Goal: Information Seeking & Learning: Learn about a topic

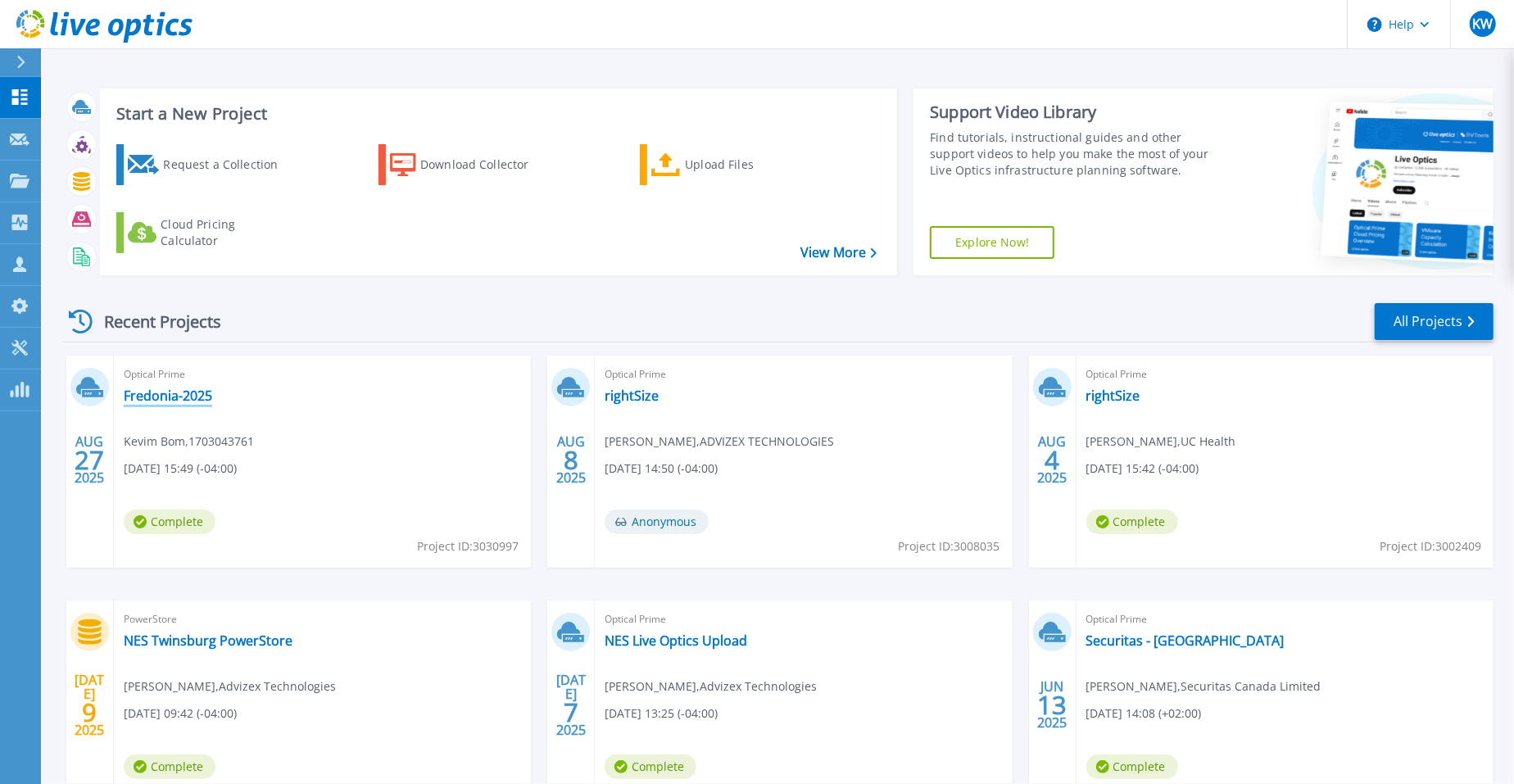
click at [174, 399] on link "Fredonia-2025" at bounding box center [168, 395] width 88 height 16
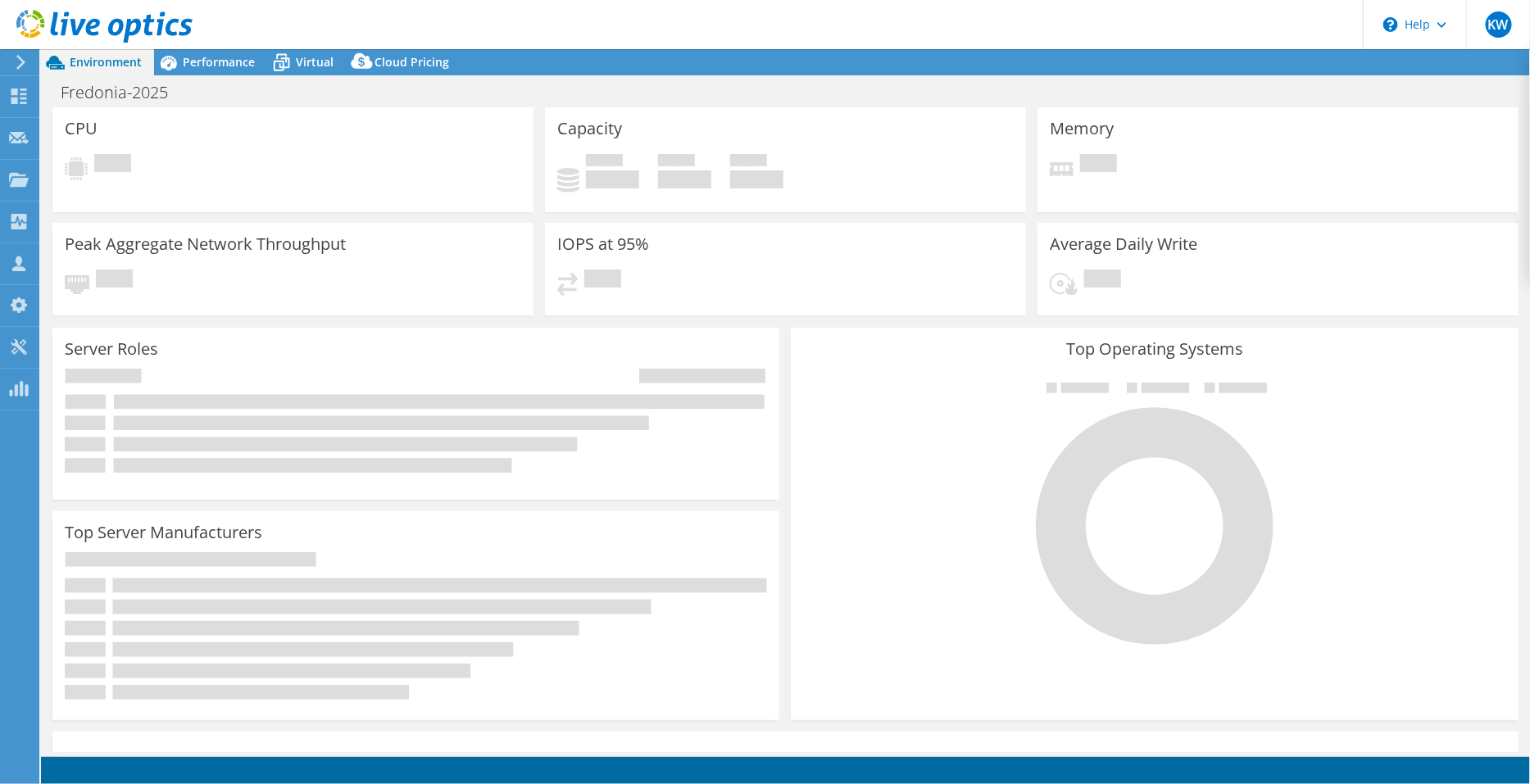
select select "USD"
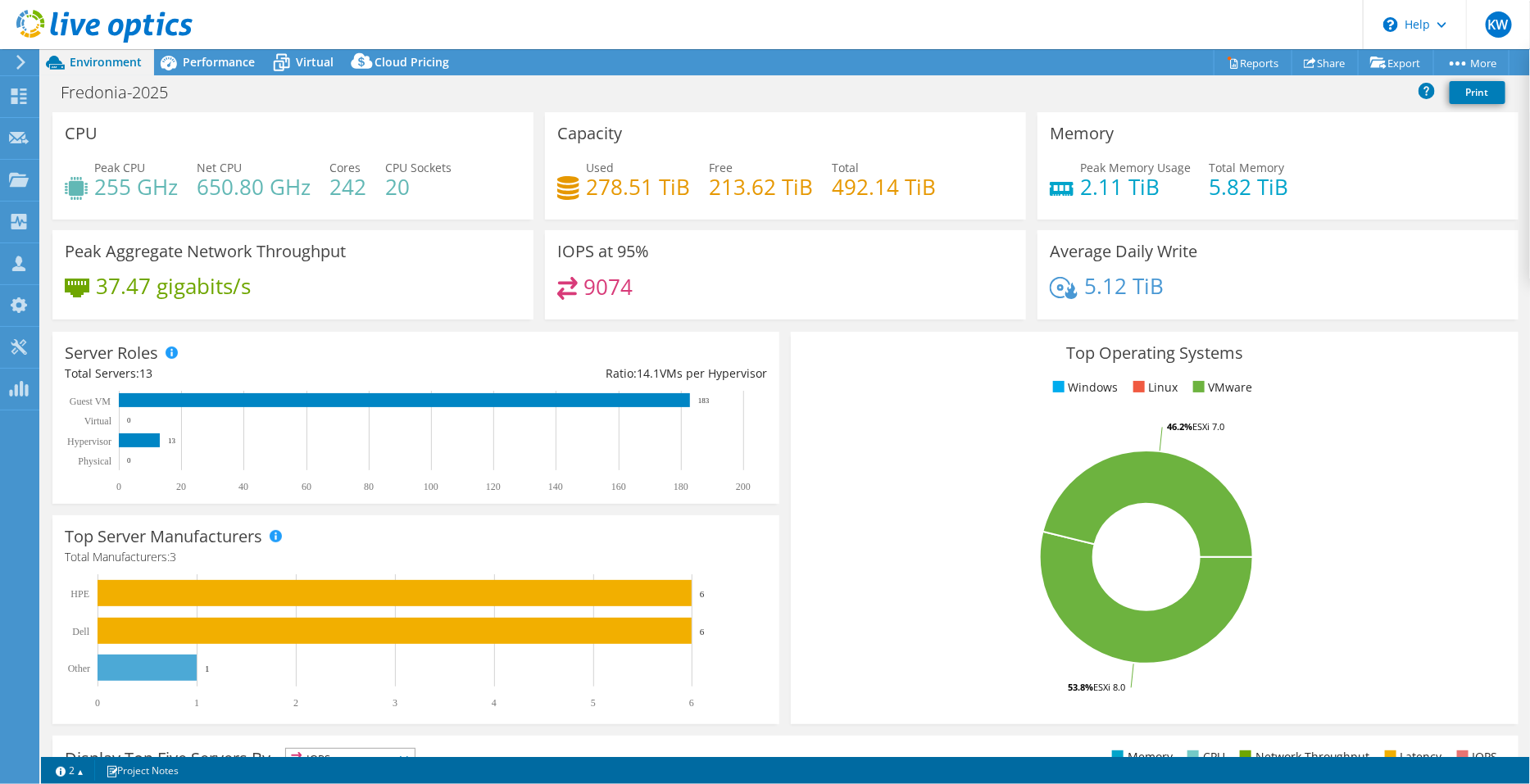
scroll to position [309, 0]
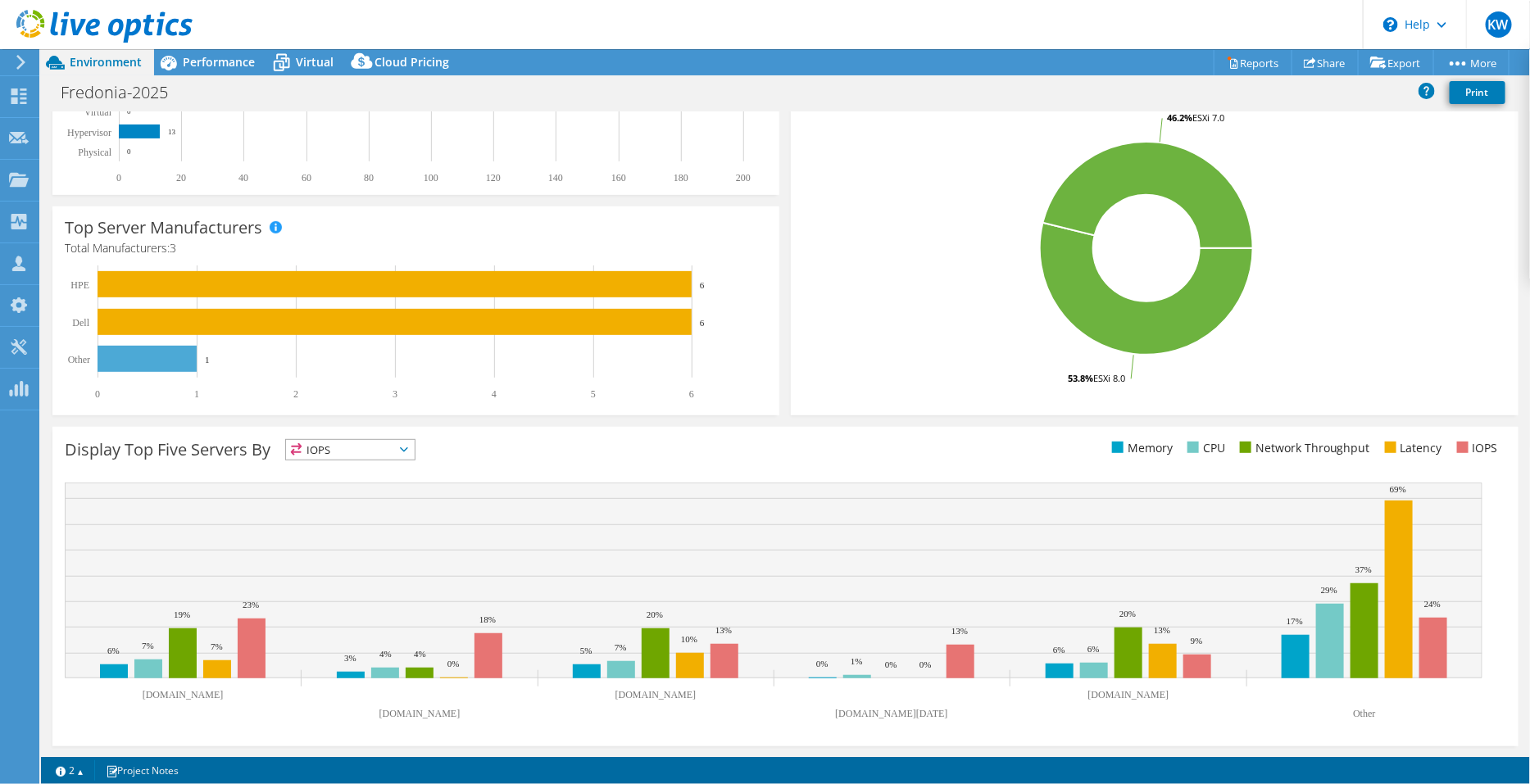
click at [830, 458] on div "Display Top Five Servers By IOPS IOPS CPU" at bounding box center [785, 453] width 1442 height 27
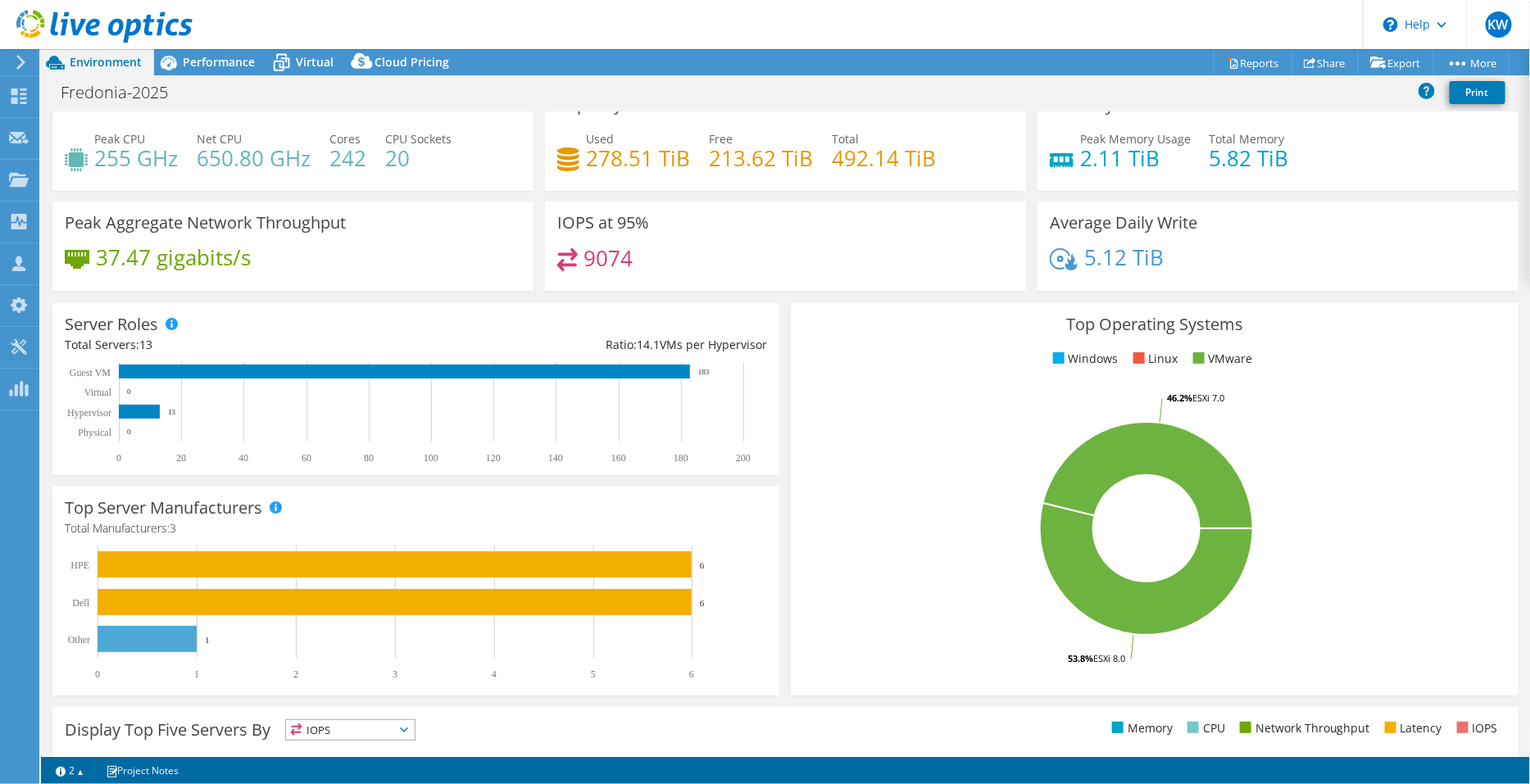
scroll to position [0, 0]
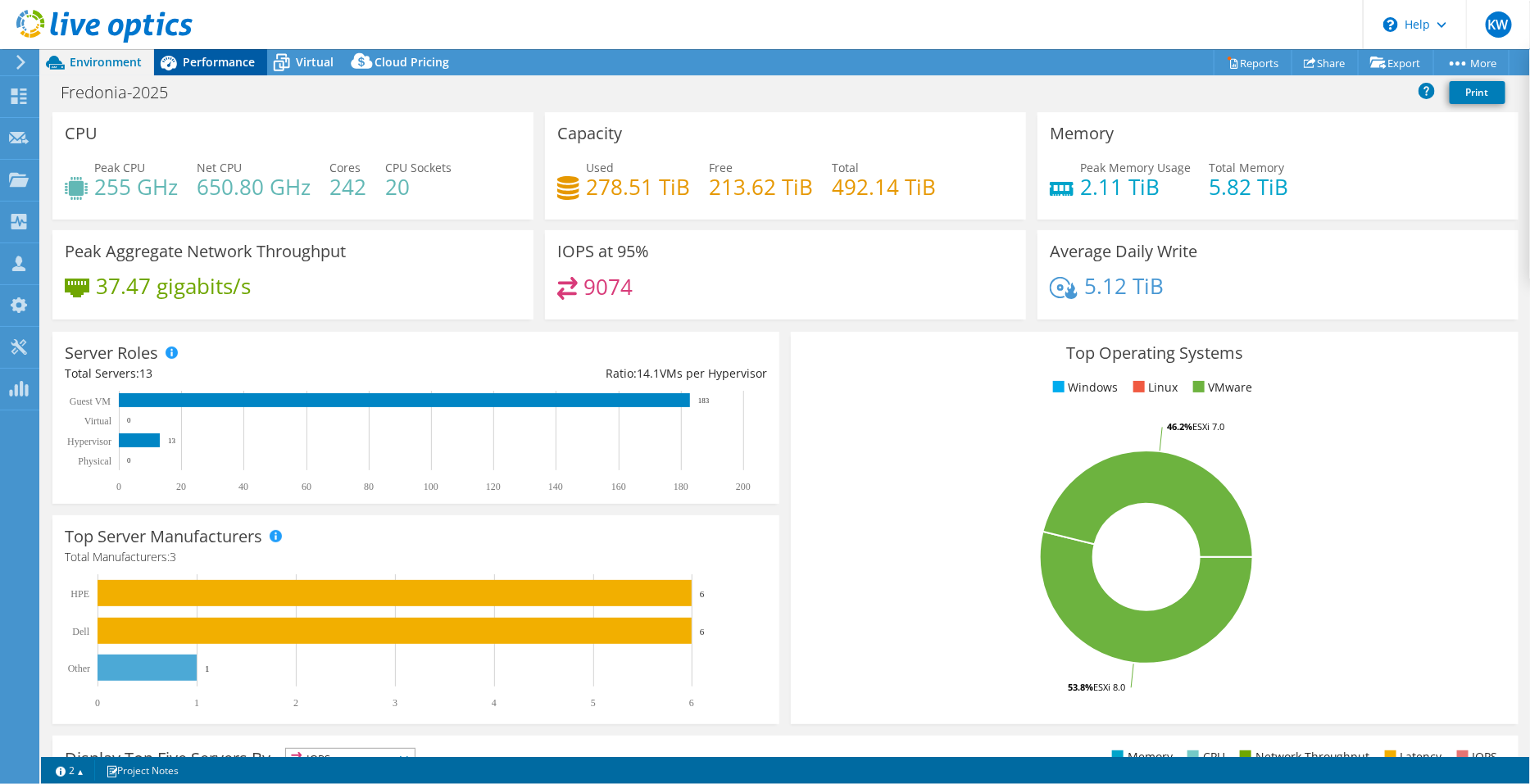
click at [225, 54] on span "Performance" at bounding box center [218, 61] width 72 height 15
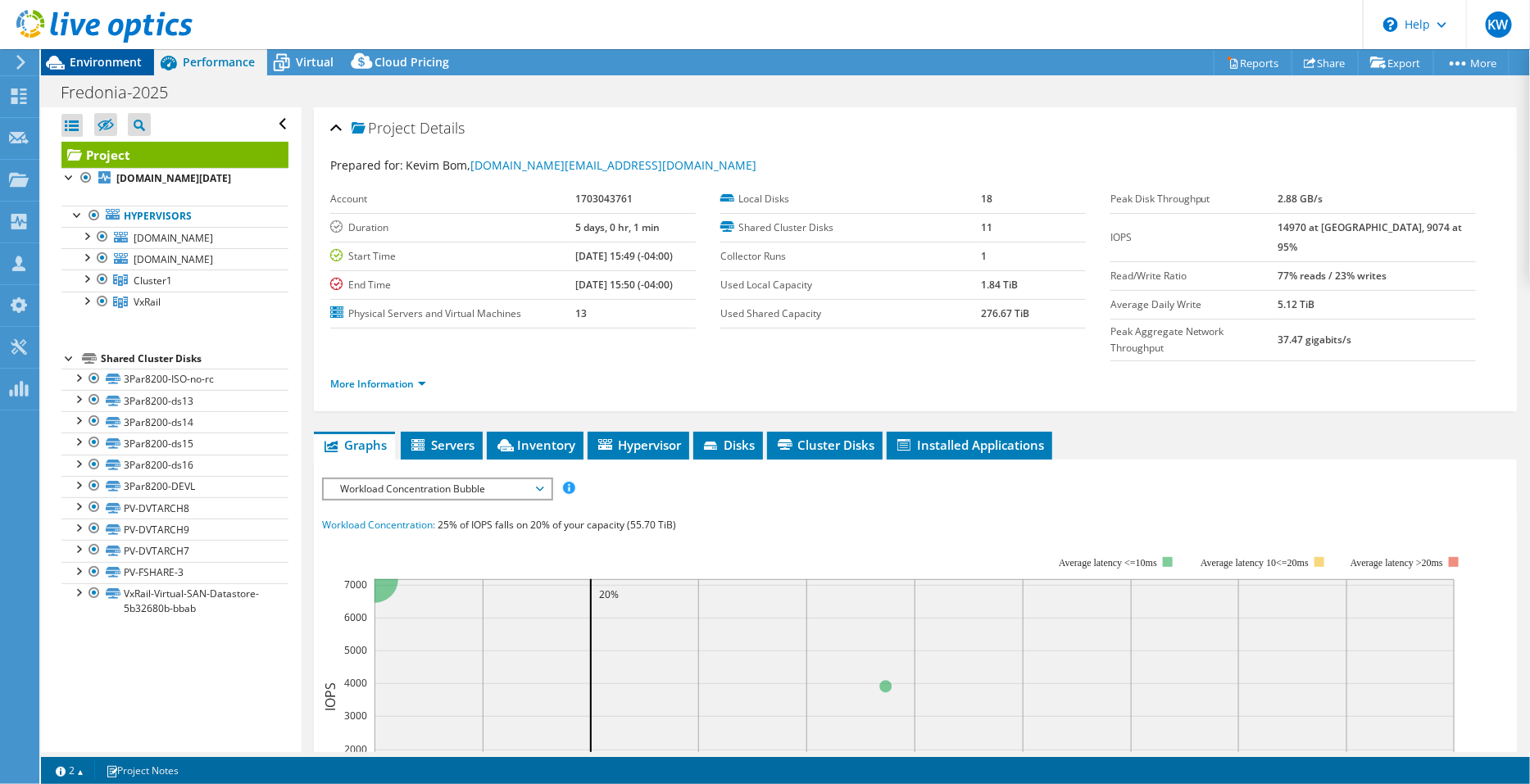
click at [128, 67] on span "Environment" at bounding box center [106, 61] width 72 height 15
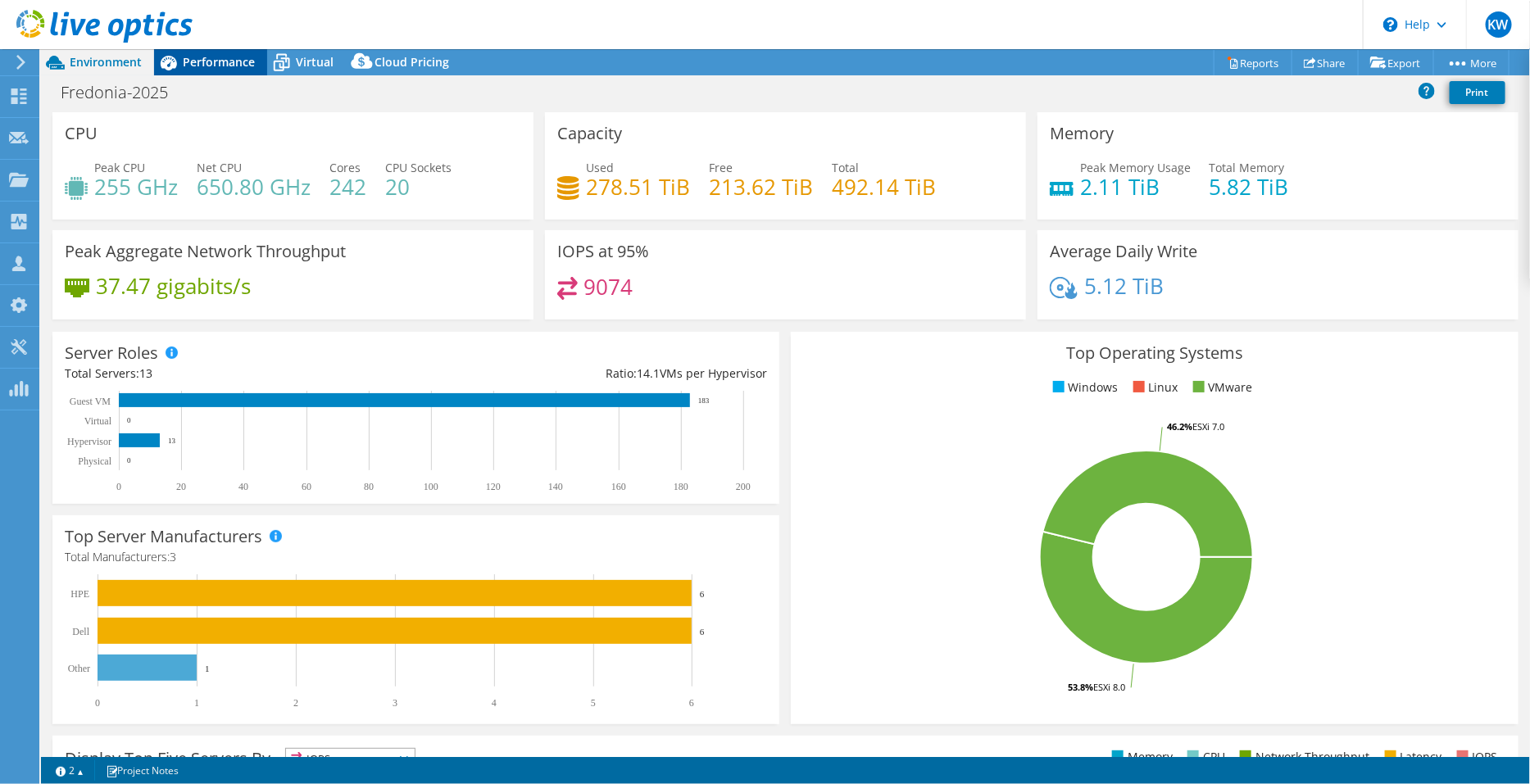
click at [213, 63] on span "Performance" at bounding box center [218, 61] width 72 height 15
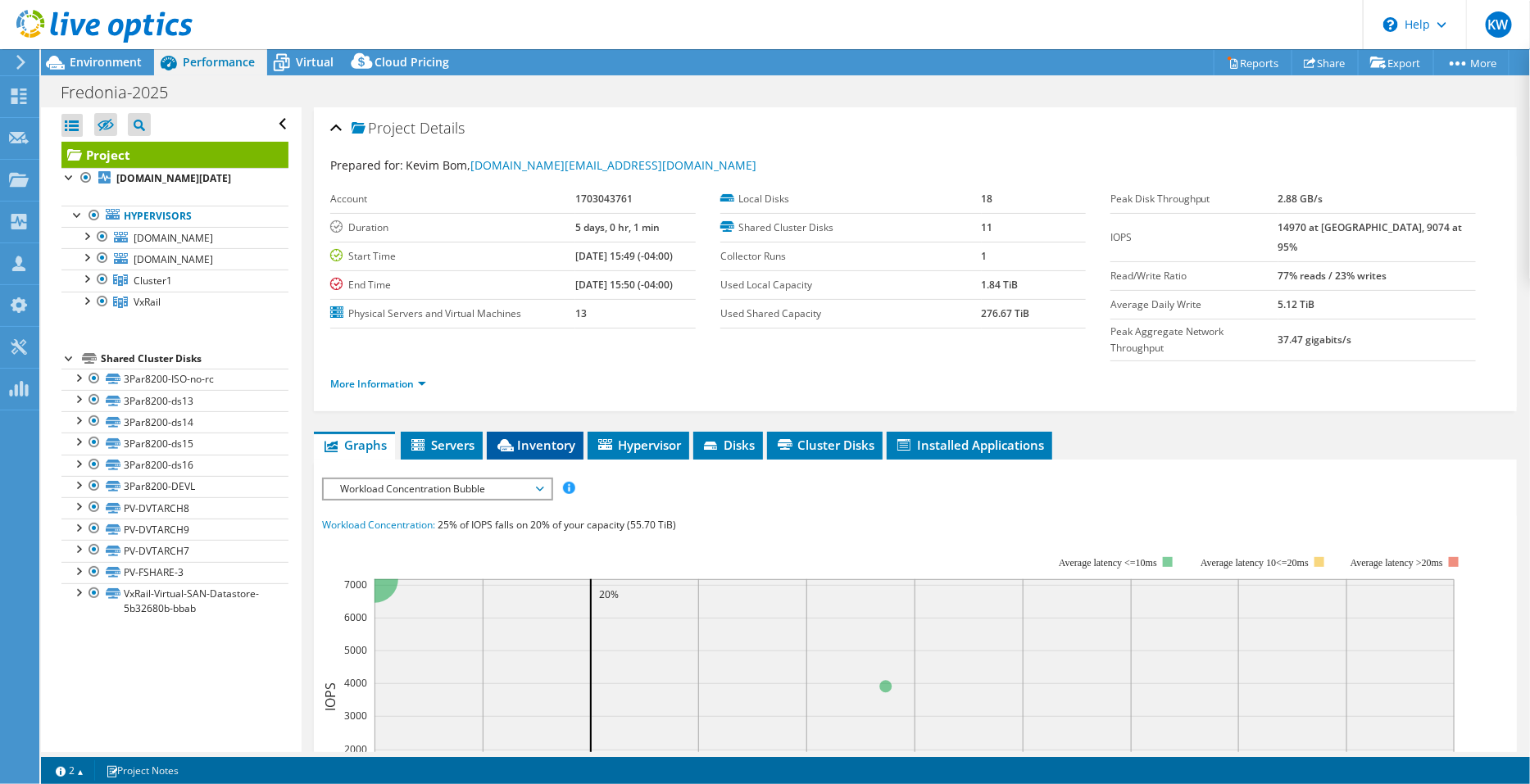
click at [556, 437] on span "Inventory" at bounding box center [534, 445] width 80 height 16
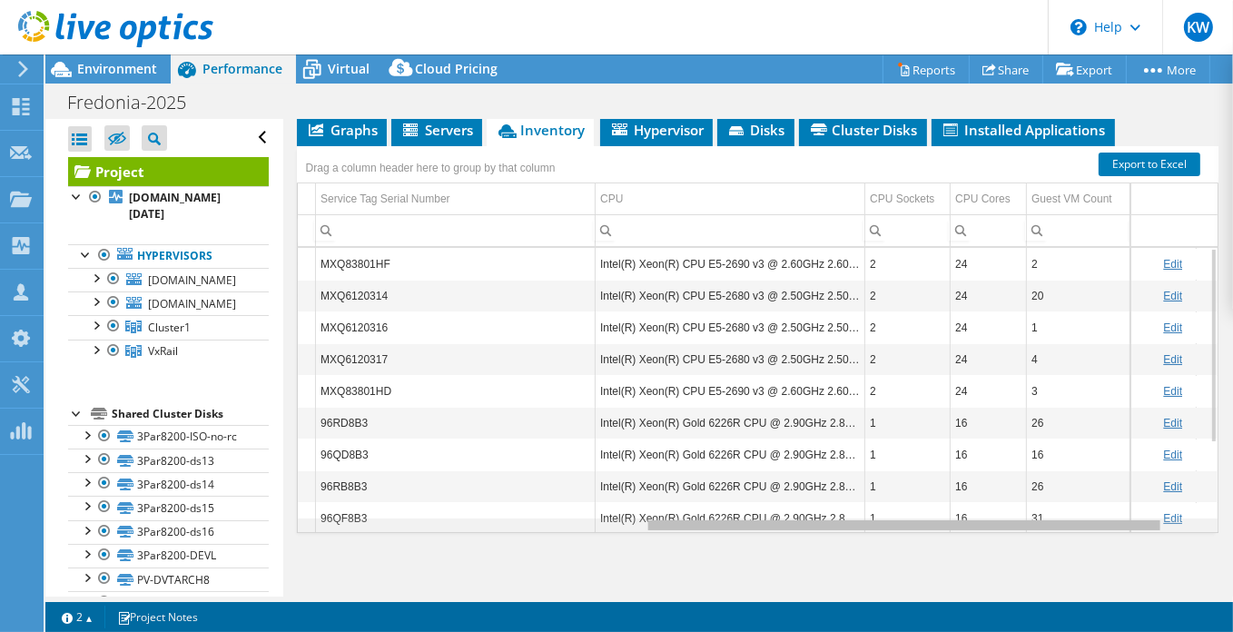
scroll to position [0, 610]
drag, startPoint x: 742, startPoint y: 520, endPoint x: 1104, endPoint y: 519, distance: 362.2
click at [1104, 519] on body "KW Partner Team Member [PERSON_NAME] [EMAIL_ADDRESS][DOMAIN_NAME] ADVIZEX TECHN…" at bounding box center [616, 316] width 1233 height 632
click at [139, 27] on icon at bounding box center [115, 29] width 195 height 37
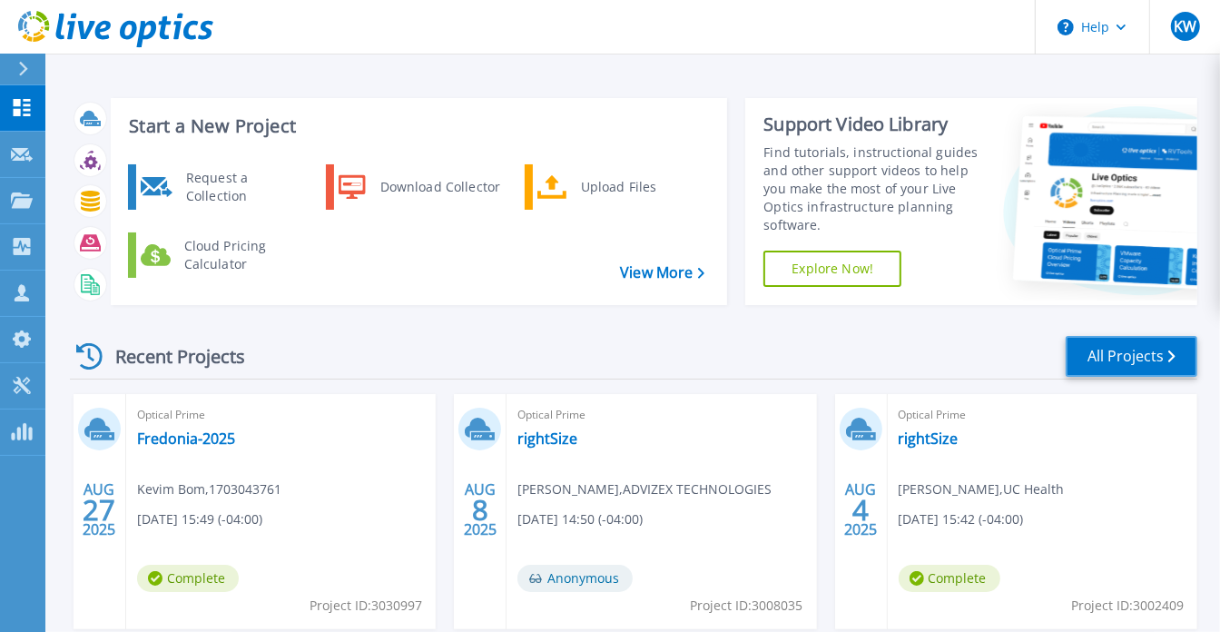
click at [1108, 360] on link "All Projects" at bounding box center [1132, 356] width 132 height 41
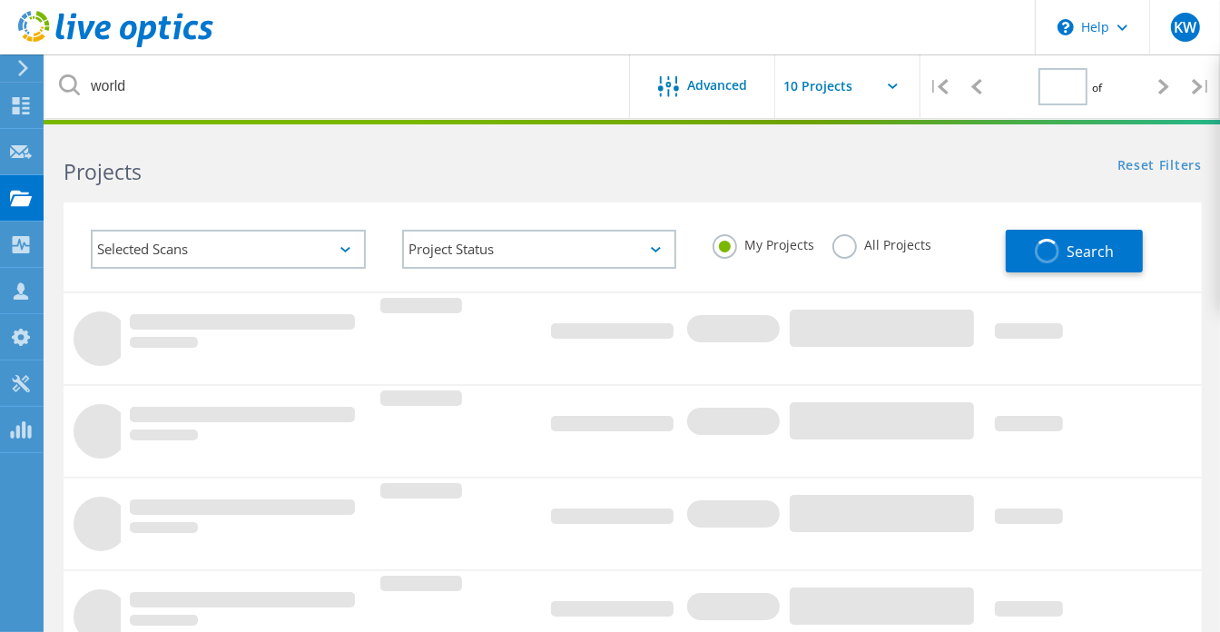
type input "1"
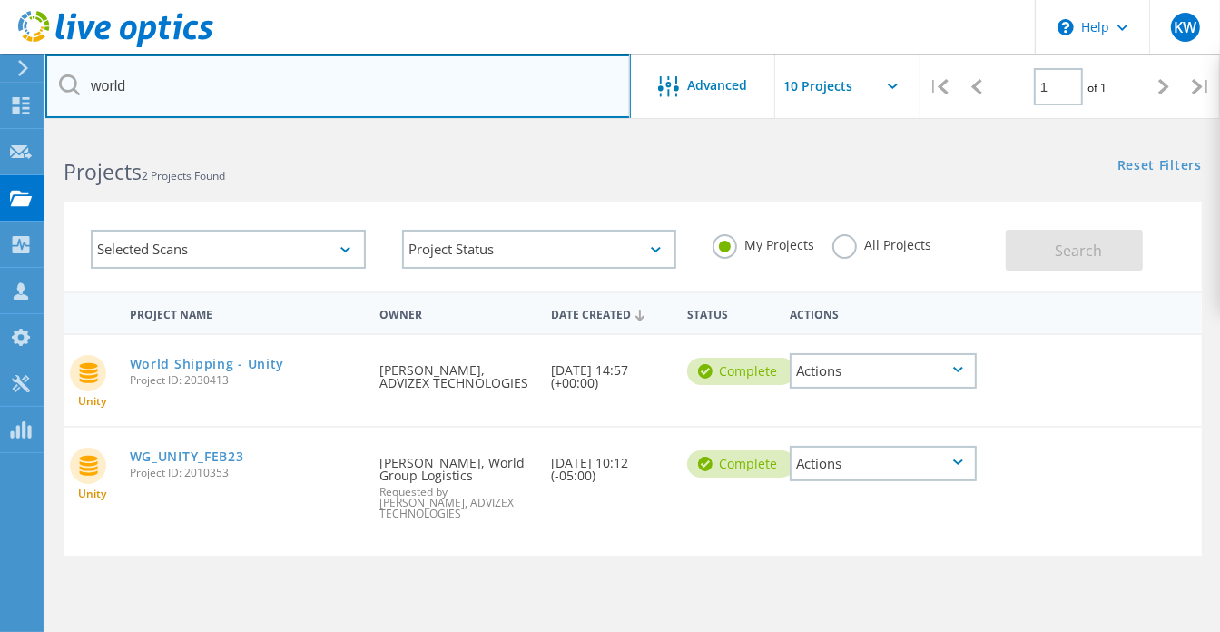
drag, startPoint x: 157, startPoint y: 93, endPoint x: 58, endPoint y: 90, distance: 99.0
click at [58, 90] on input "world" at bounding box center [338, 86] width 586 height 64
type input "yaron"
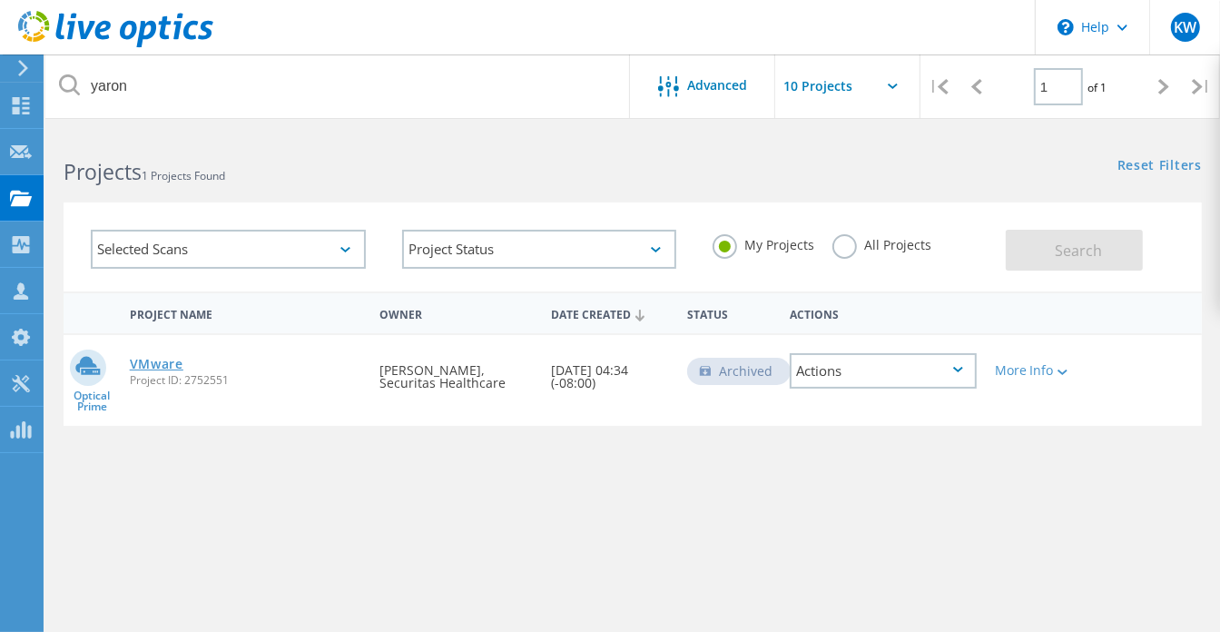
click at [167, 362] on link "VMware" at bounding box center [157, 364] width 54 height 13
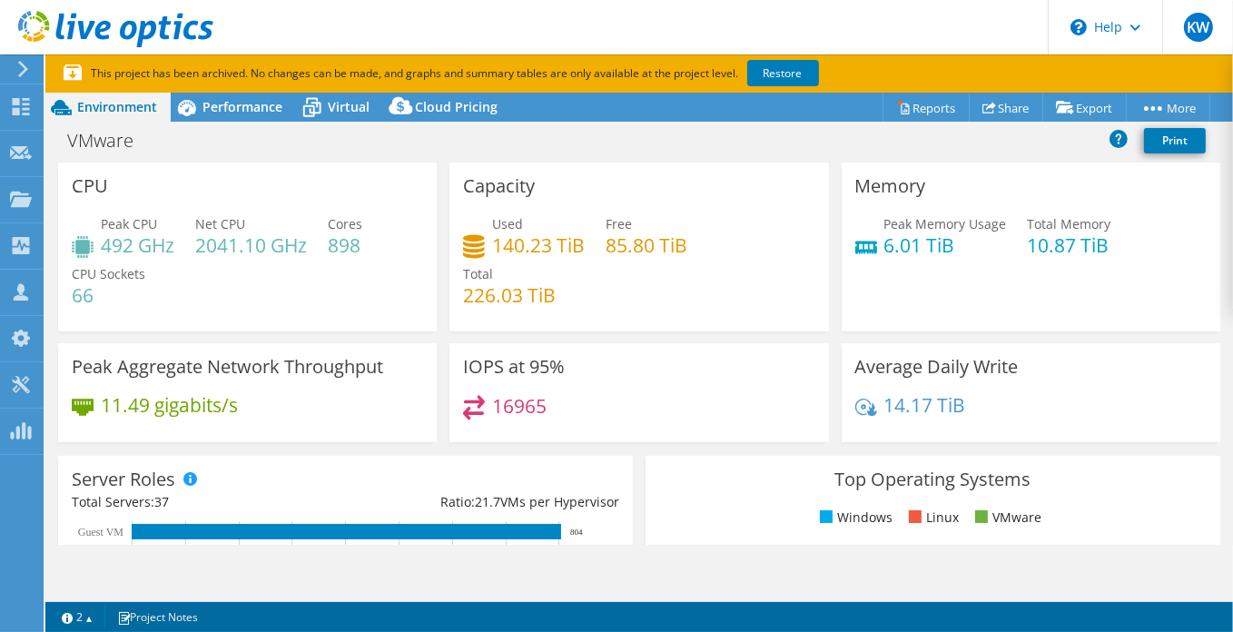
select select "USD"
click at [251, 104] on span "Performance" at bounding box center [242, 106] width 80 height 17
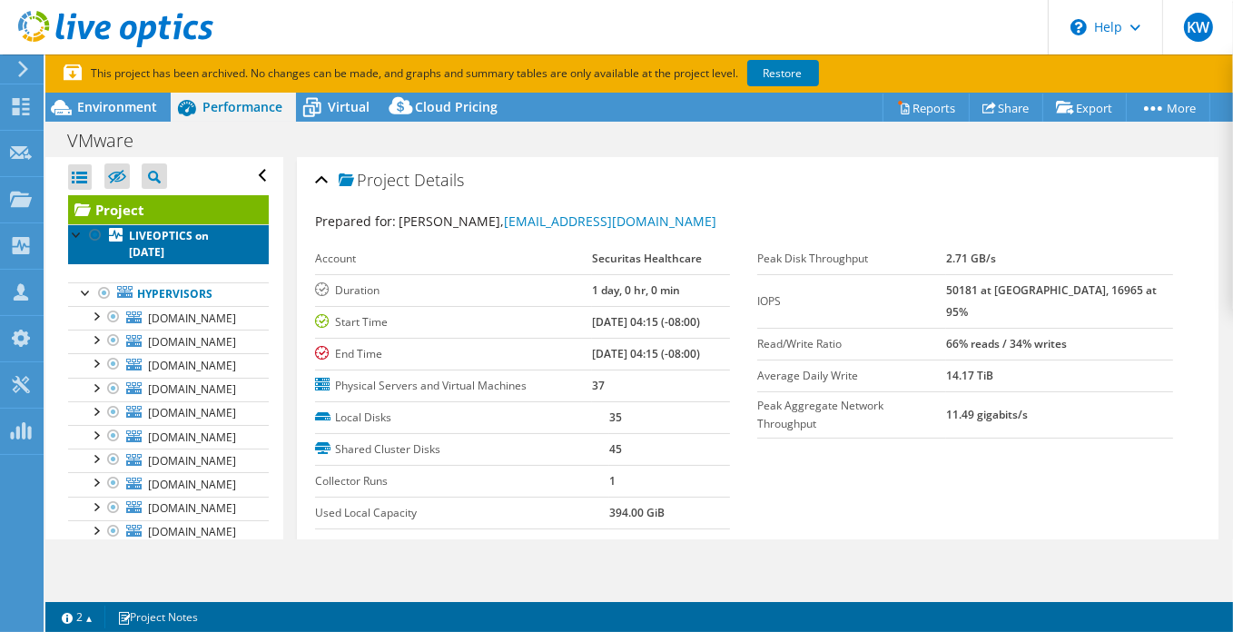
click at [163, 246] on b "LIVEOPTICS on [DATE]" at bounding box center [169, 244] width 80 height 32
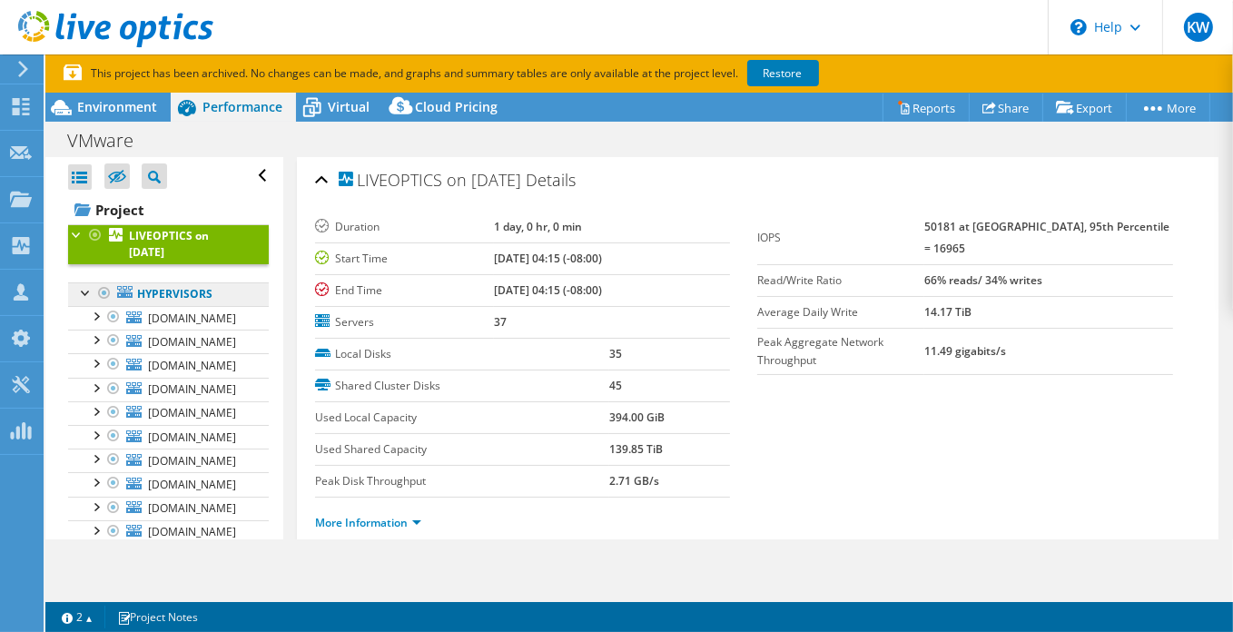
click at [181, 293] on link "Hypervisors" at bounding box center [168, 294] width 201 height 24
click at [334, 113] on span "Virtual" at bounding box center [349, 106] width 42 height 17
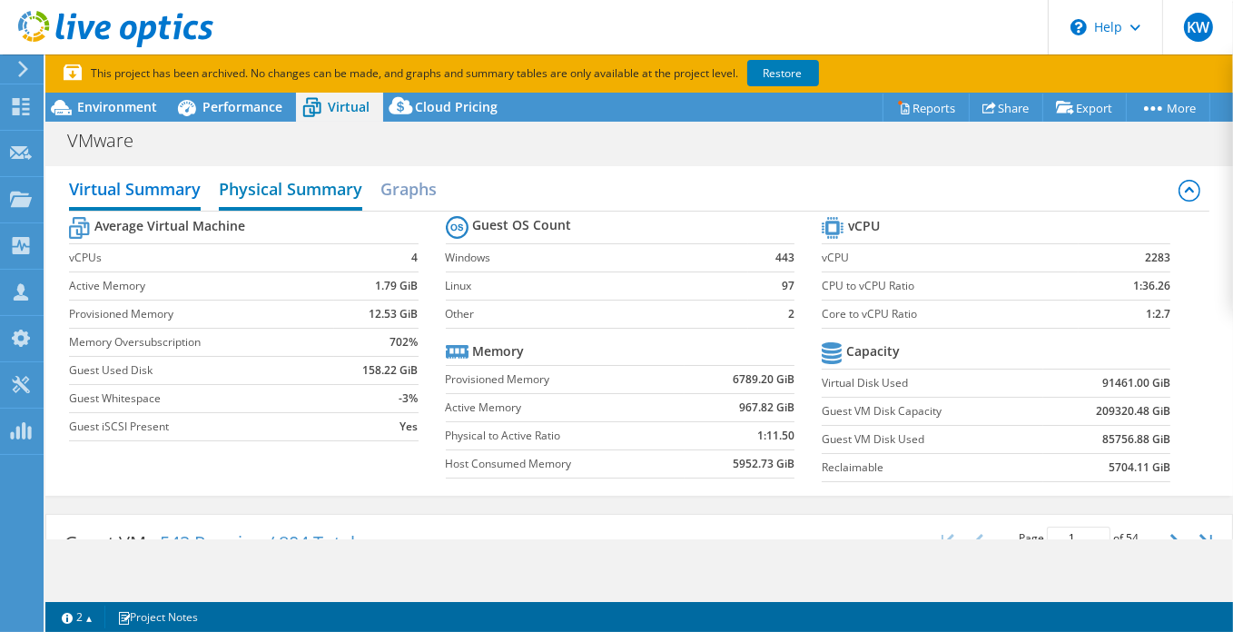
click at [283, 184] on h2 "Physical Summary" at bounding box center [290, 191] width 143 height 40
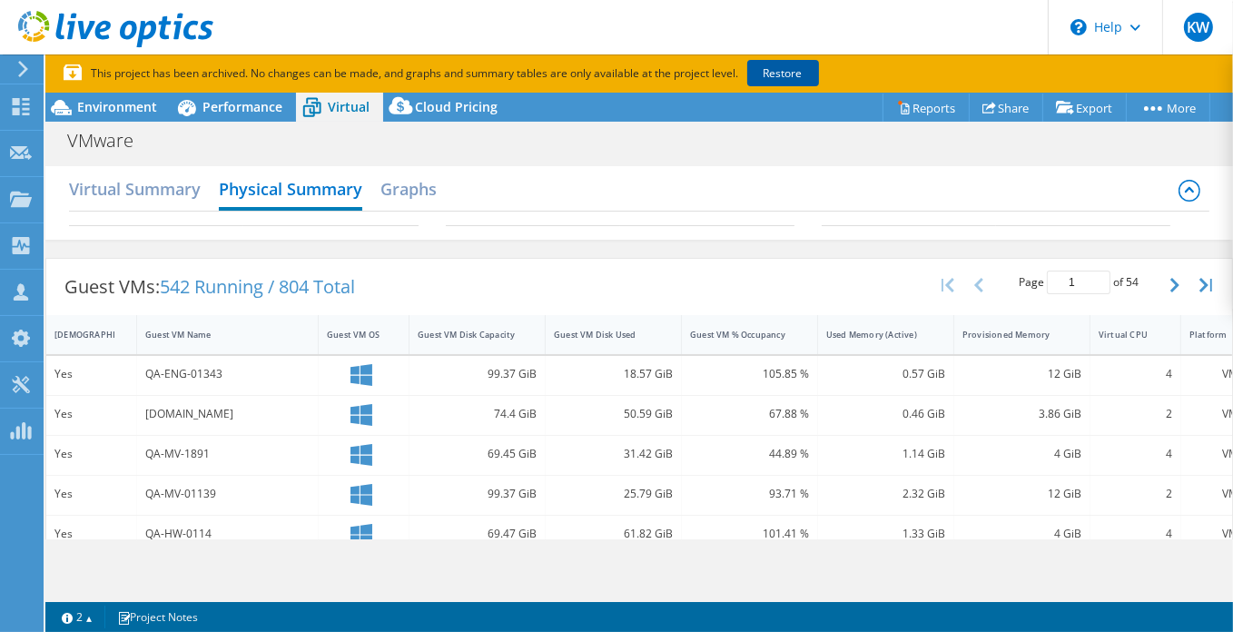
click at [810, 74] on link "Restore" at bounding box center [783, 73] width 72 height 26
click at [140, 197] on h2 "Virtual Summary" at bounding box center [135, 191] width 132 height 40
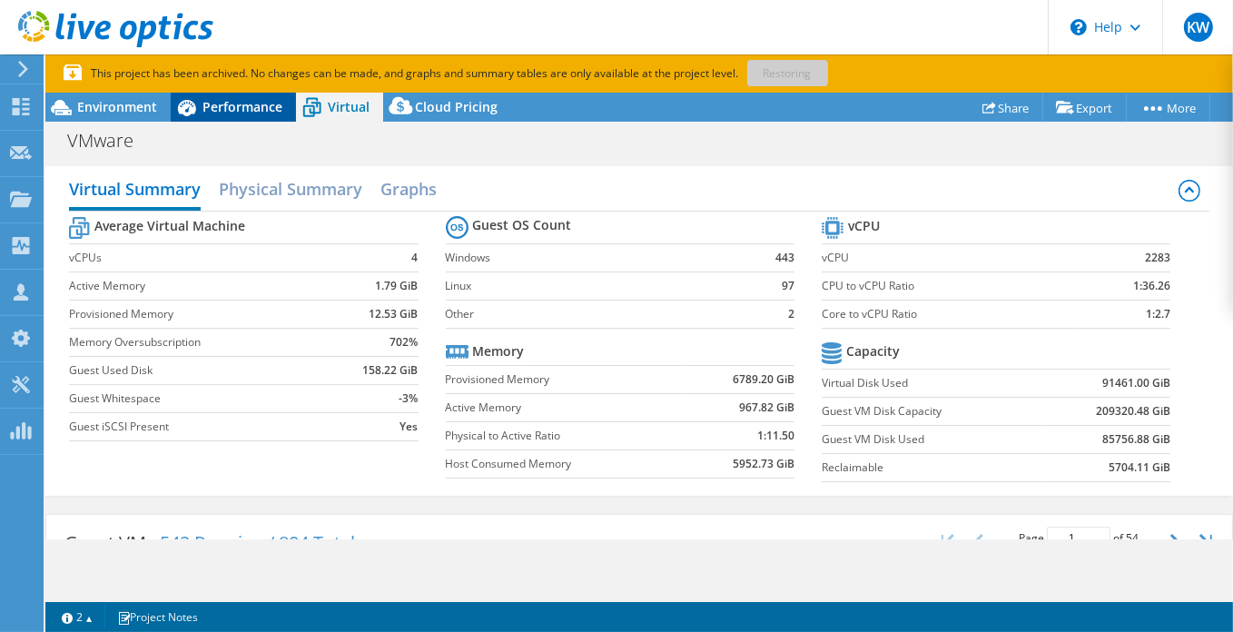
click at [249, 111] on span "Performance" at bounding box center [242, 106] width 80 height 17
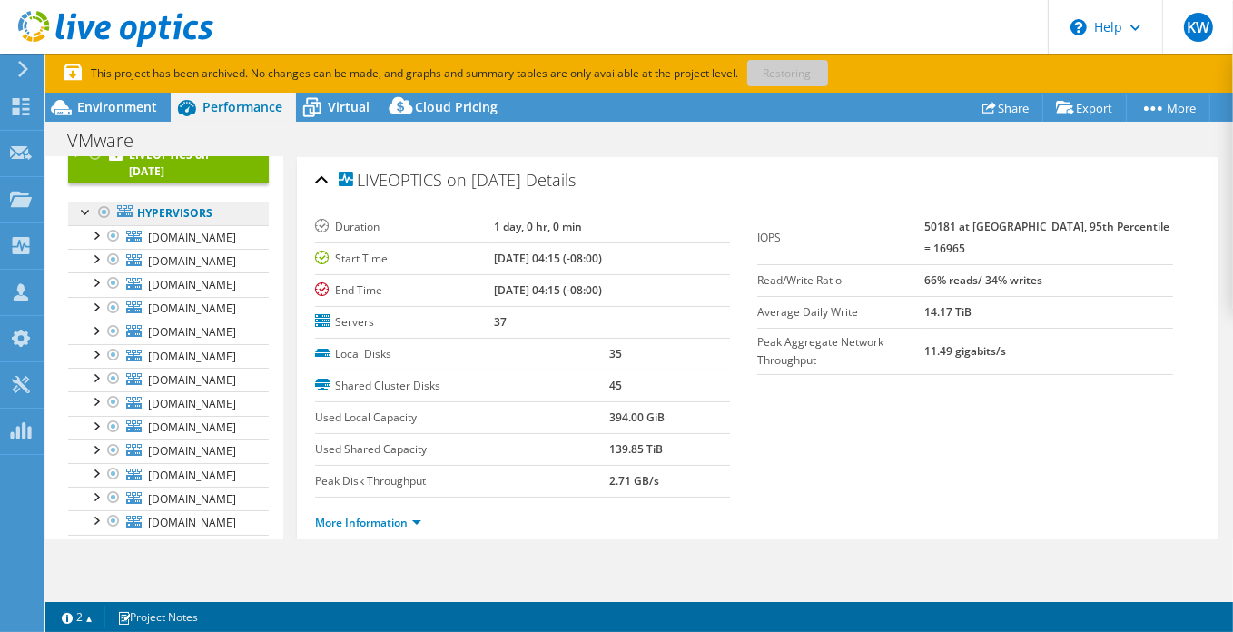
scroll to position [82, 0]
click at [172, 212] on link "Hypervisors" at bounding box center [168, 213] width 201 height 24
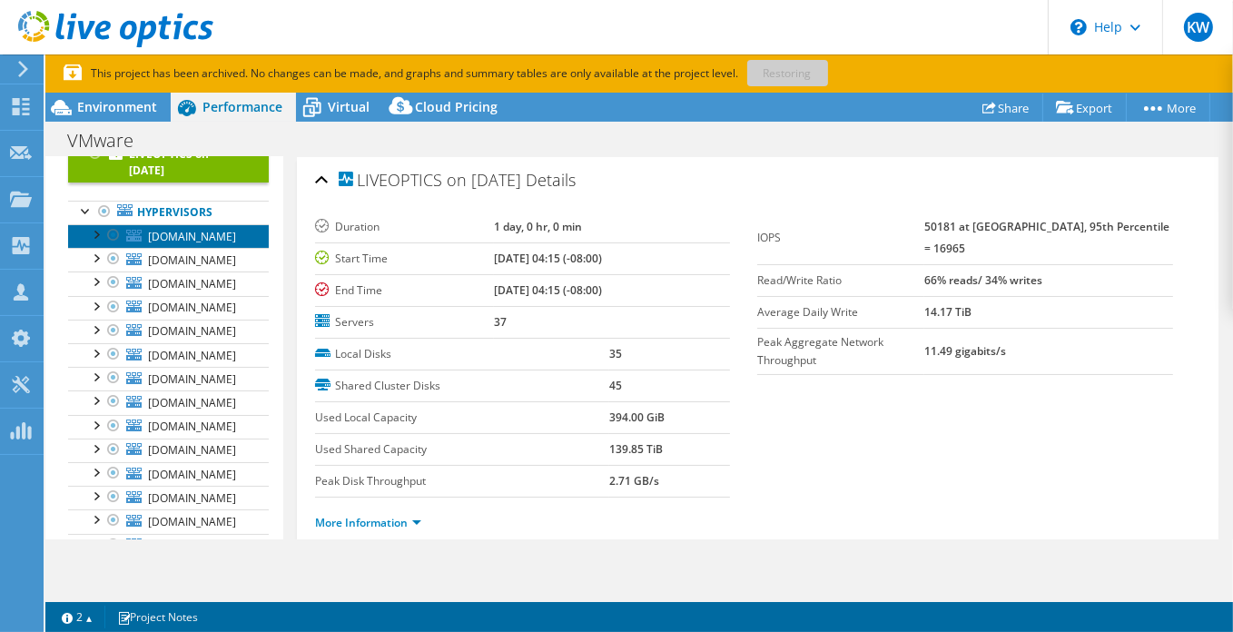
click at [173, 244] on span "[DOMAIN_NAME]" at bounding box center [192, 236] width 88 height 15
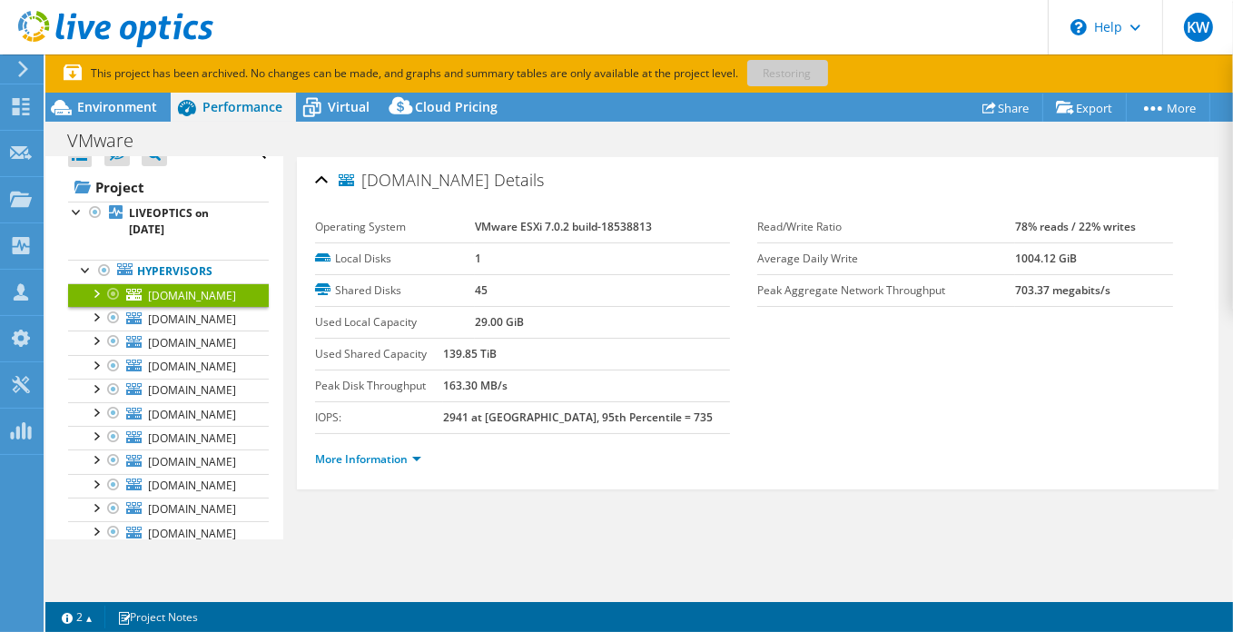
scroll to position [0, 0]
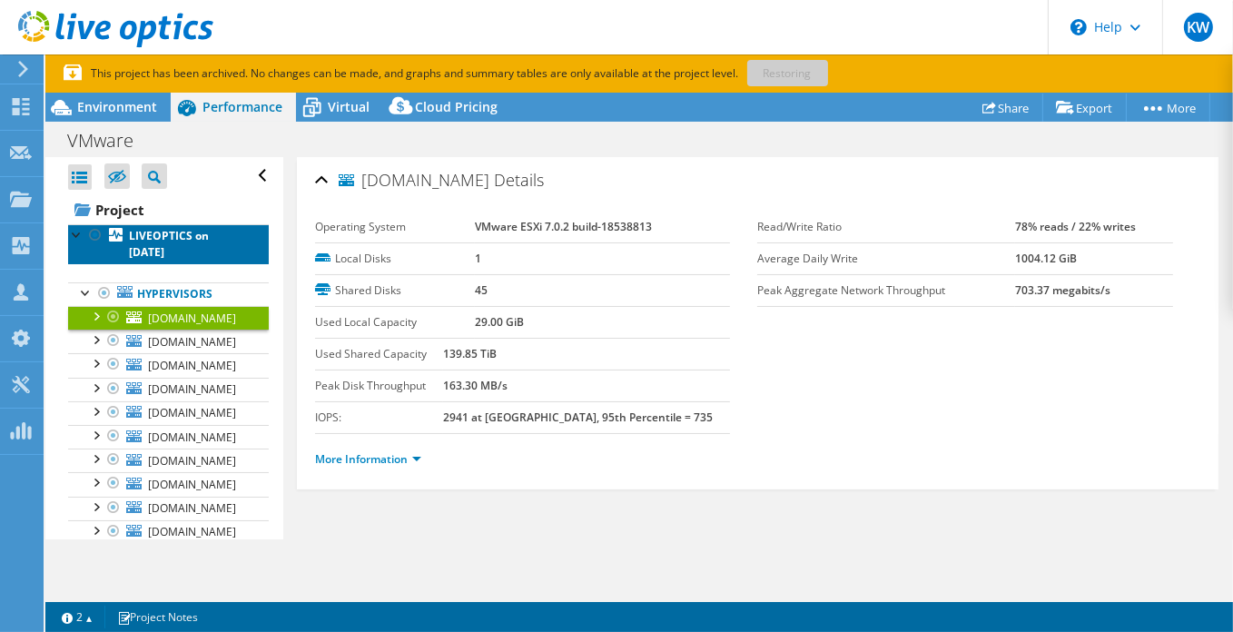
click at [161, 238] on b "LIVEOPTICS on [DATE]" at bounding box center [169, 244] width 80 height 32
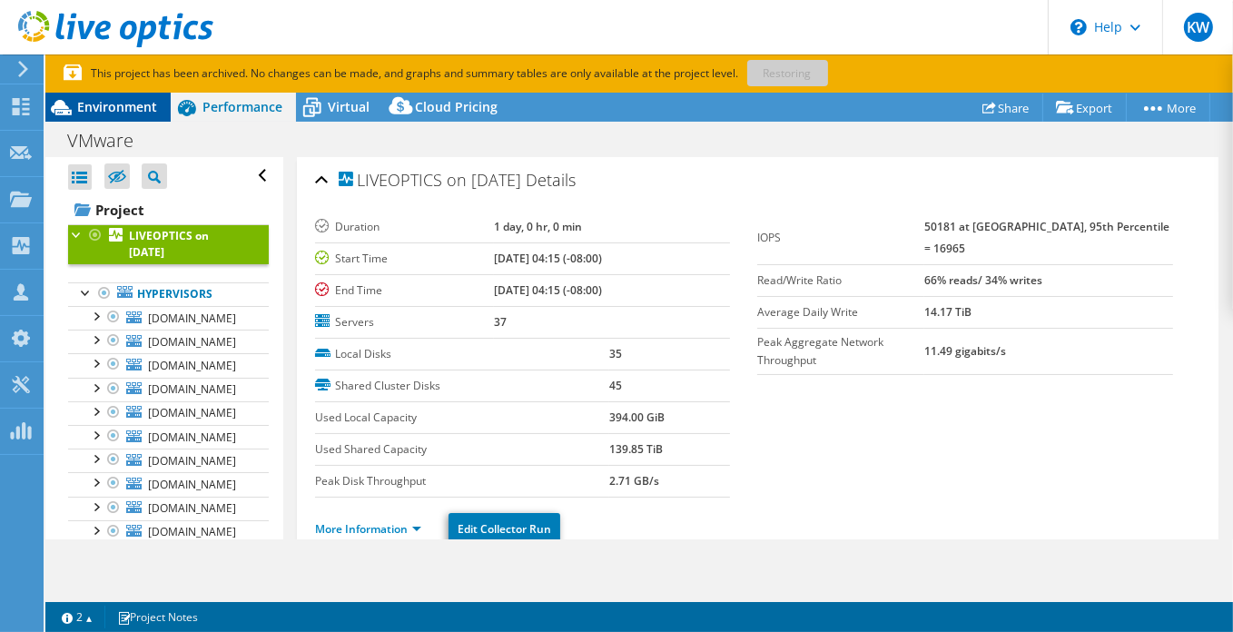
click at [110, 106] on span "Environment" at bounding box center [117, 106] width 80 height 17
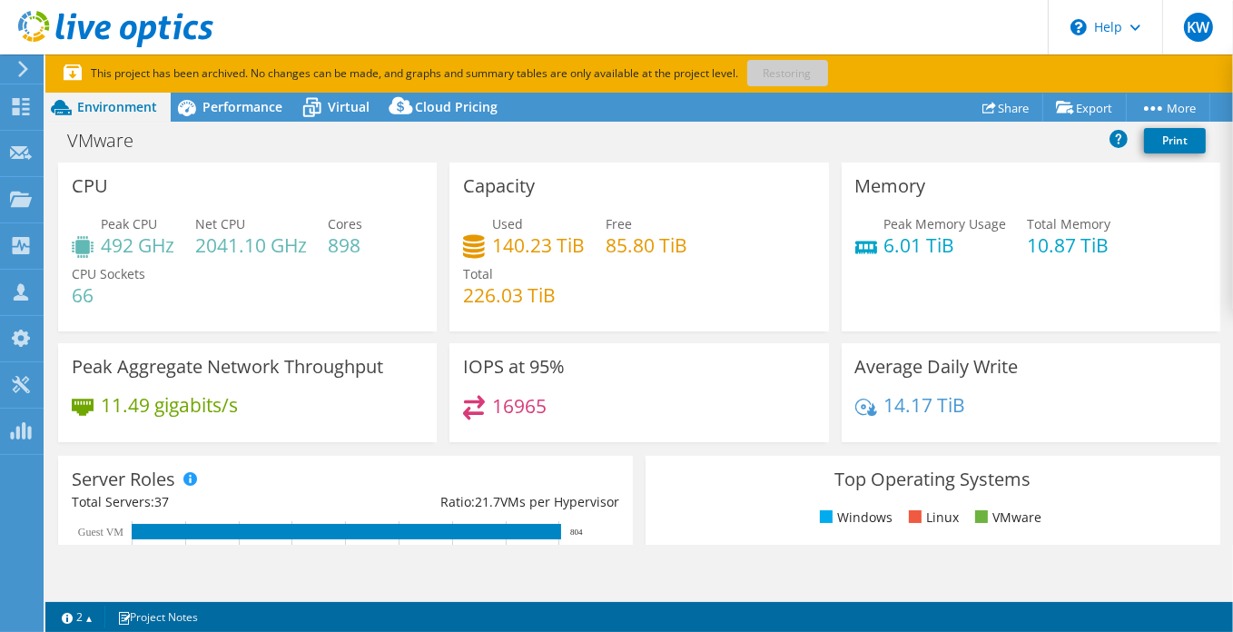
click at [148, 40] on icon at bounding box center [115, 29] width 195 height 37
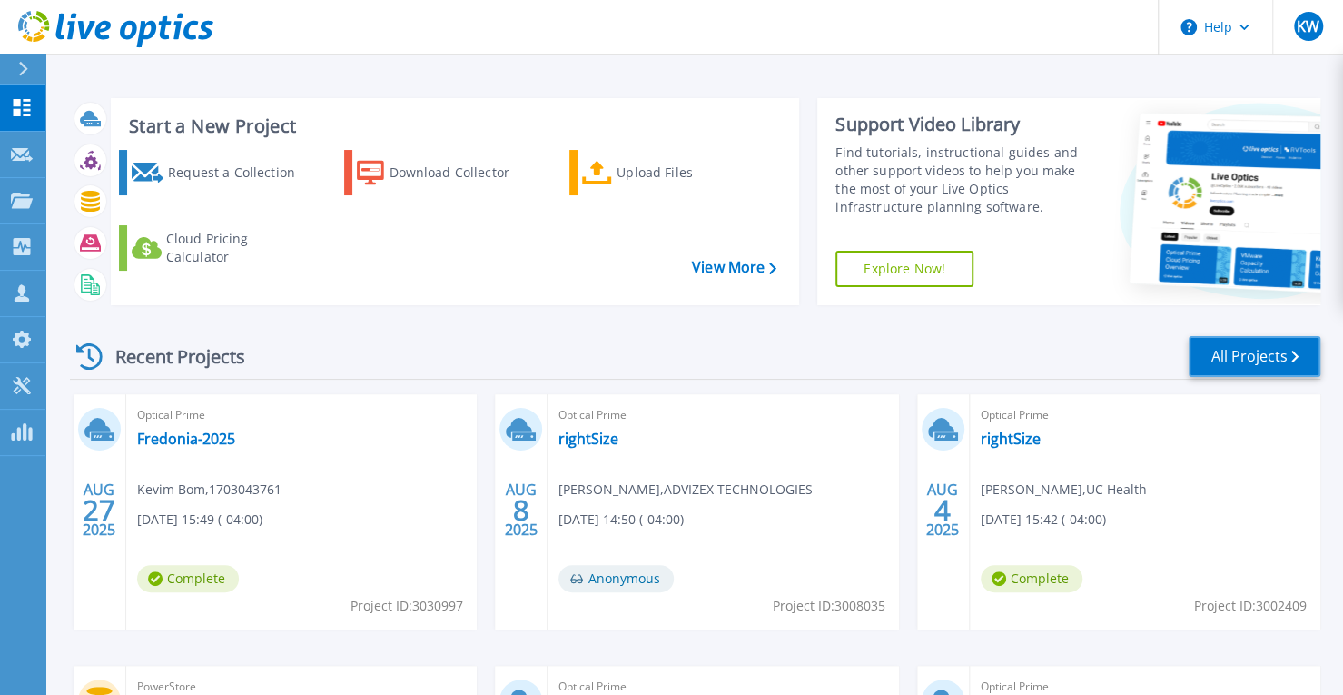
click at [1232, 350] on link "All Projects" at bounding box center [1254, 356] width 132 height 41
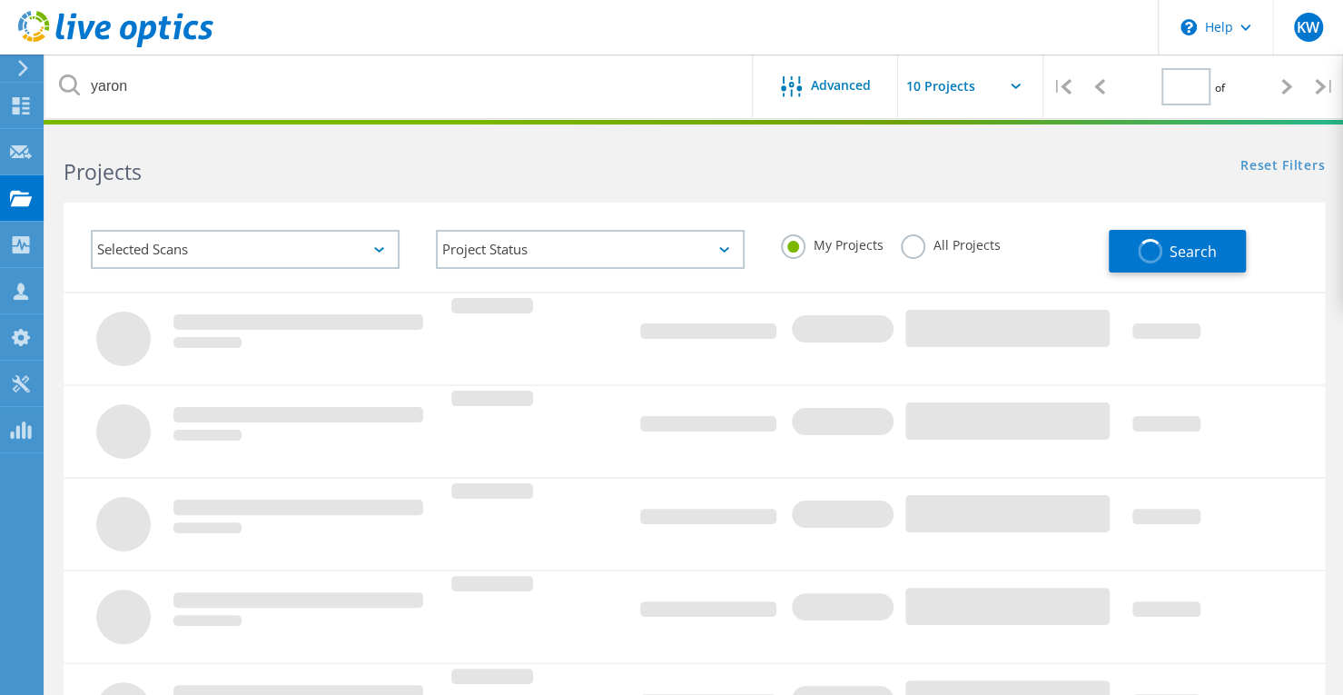
type input "1"
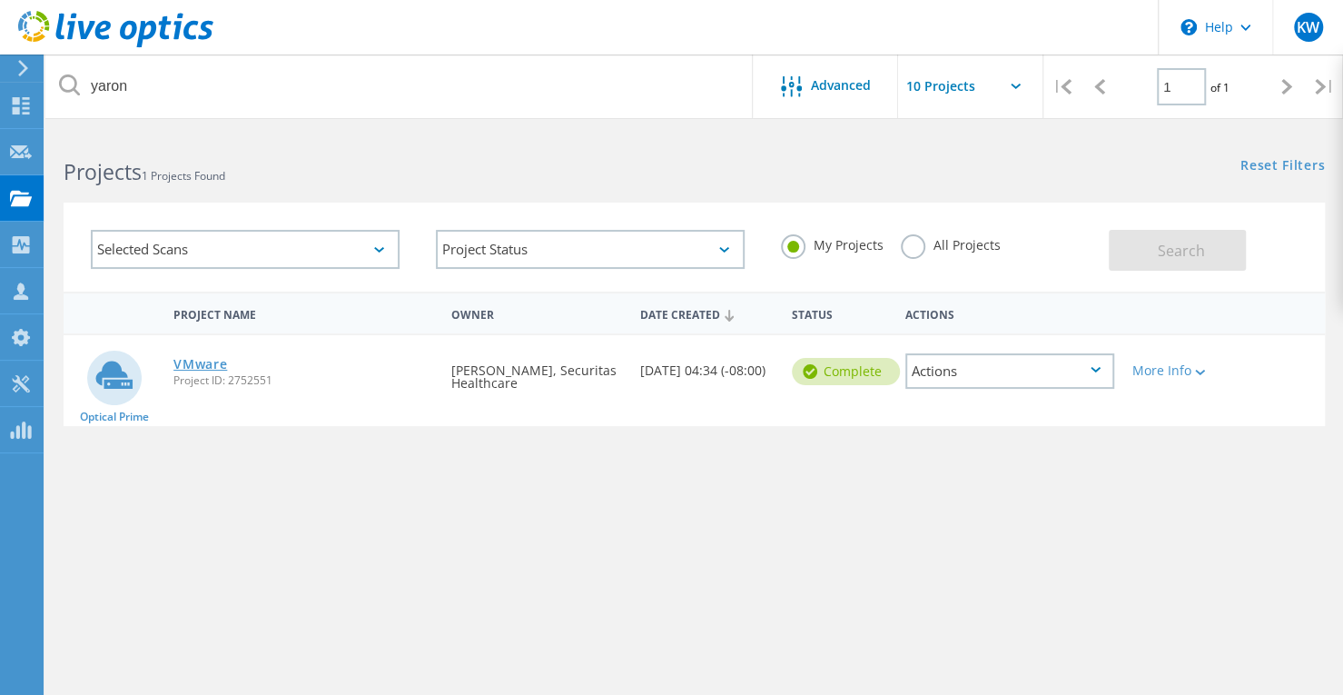
click at [206, 370] on link "VMware" at bounding box center [200, 364] width 54 height 13
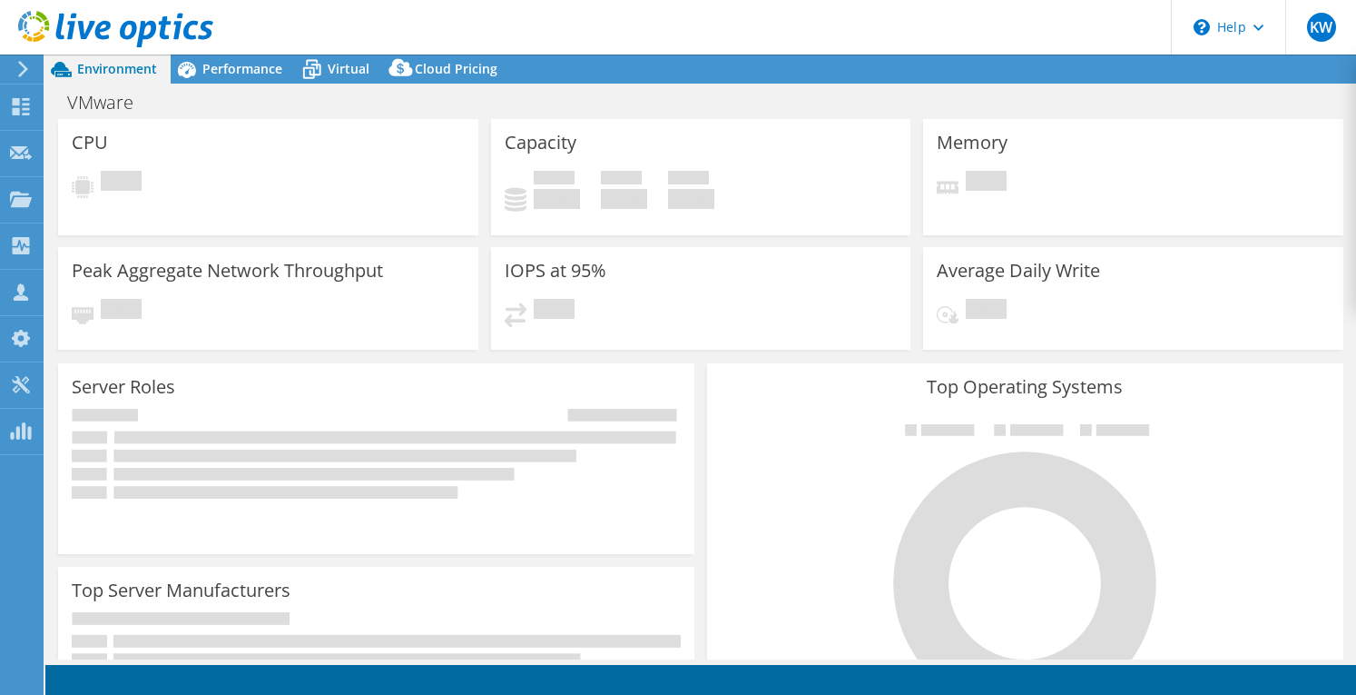
select select "USD"
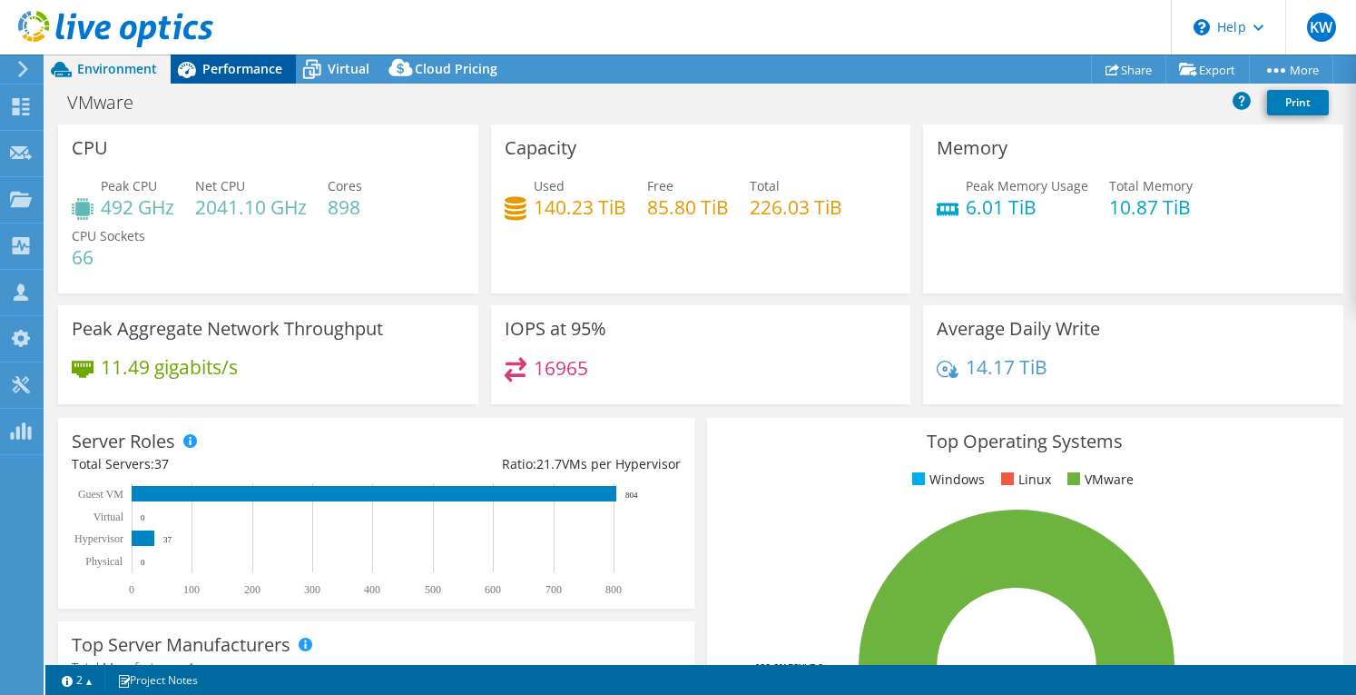
click at [222, 64] on span "Performance" at bounding box center [242, 68] width 80 height 17
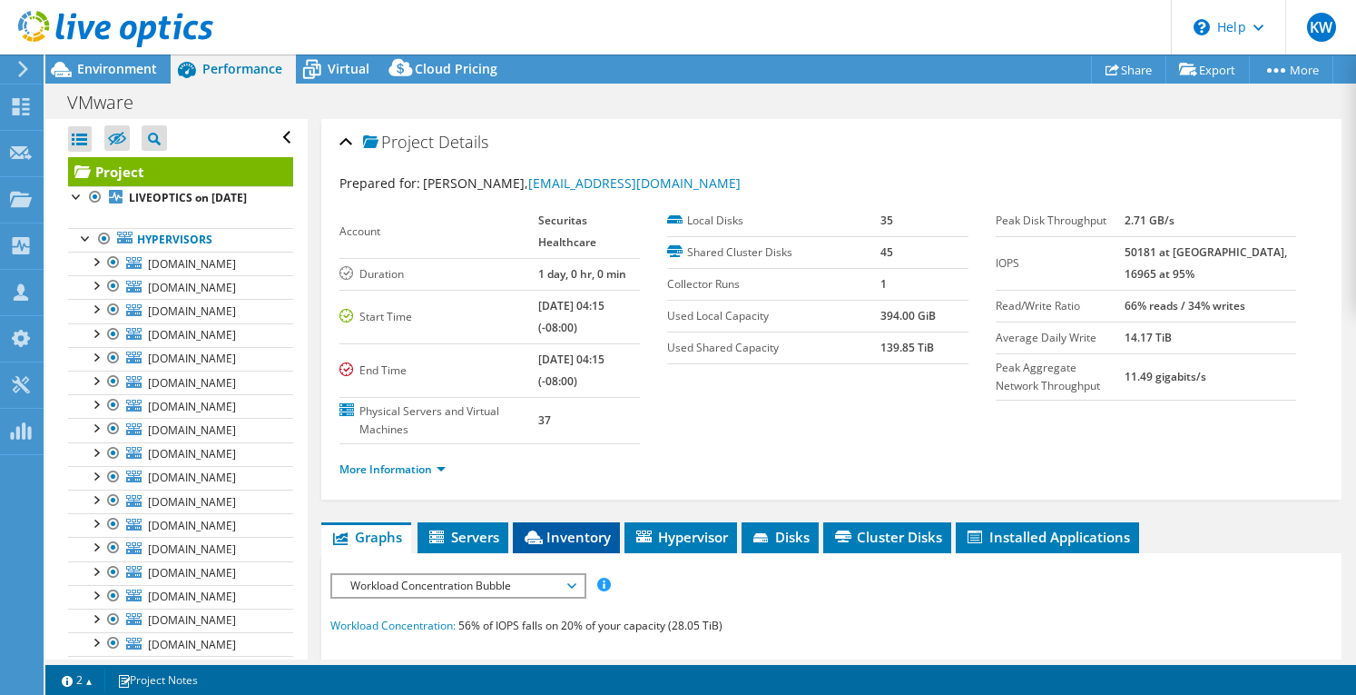
click at [566, 527] on span "Inventory" at bounding box center [566, 536] width 89 height 18
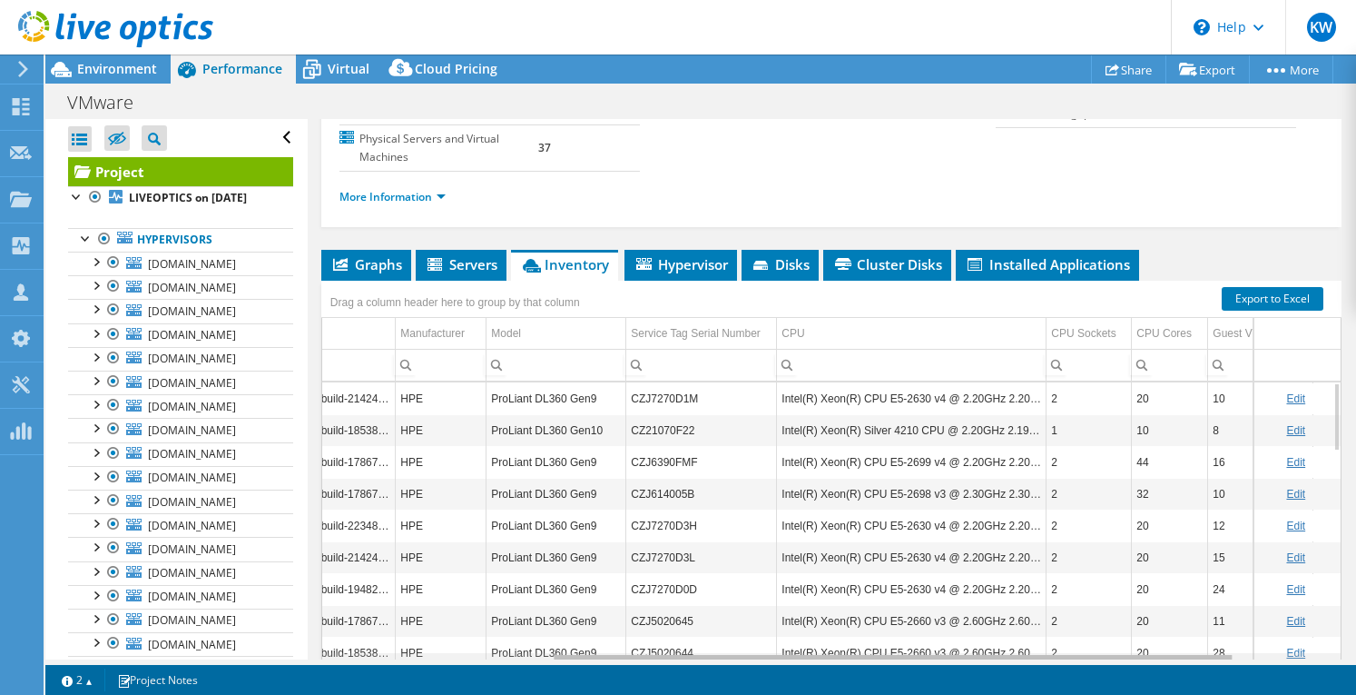
drag, startPoint x: 800, startPoint y: 635, endPoint x: 1040, endPoint y: 644, distance: 239.9
click at [1040, 642] on body "KW Partner Team Member [PERSON_NAME] [EMAIL_ADDRESS][DOMAIN_NAME] ADVIZEX TECHN…" at bounding box center [678, 347] width 1356 height 695
